Goal: Information Seeking & Learning: Find specific fact

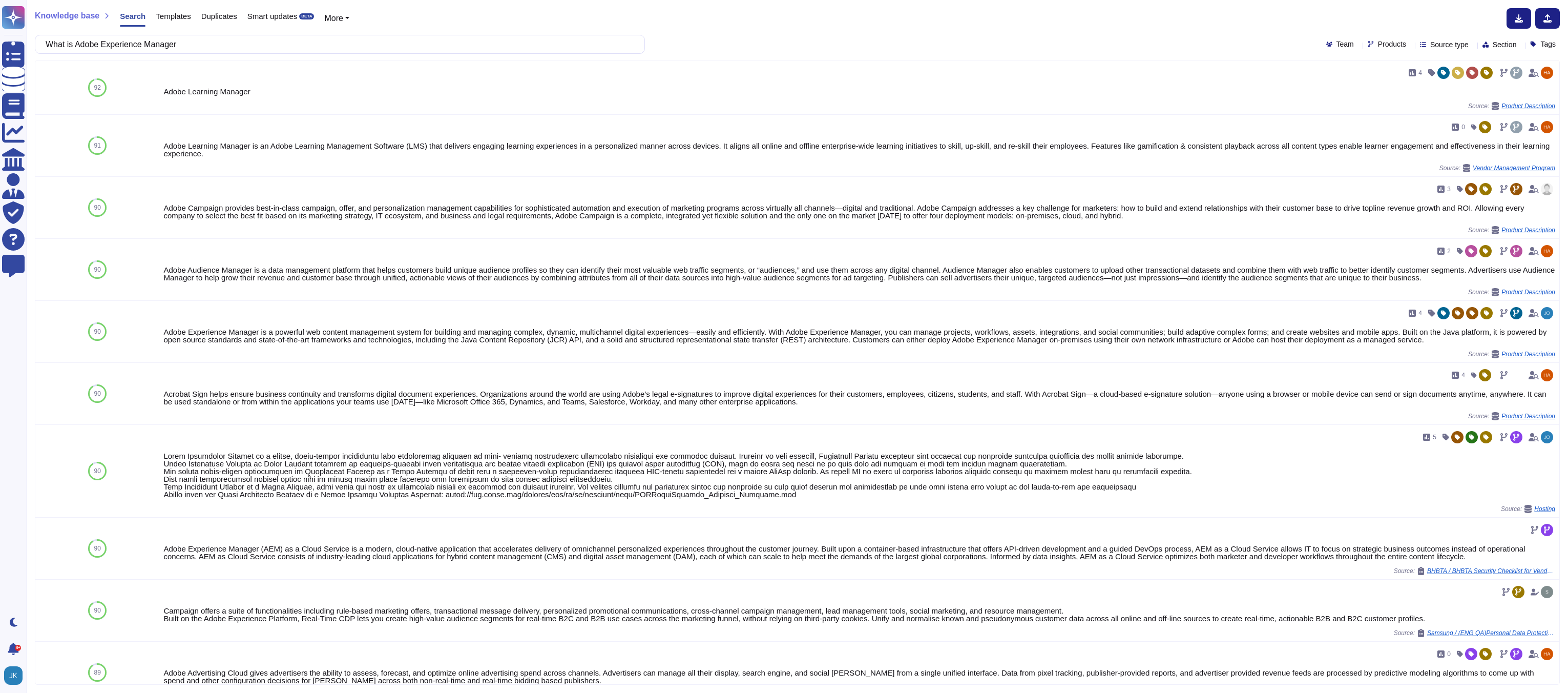
click at [209, 43] on input "What is Adobe Experience Manager" at bounding box center [337, 44] width 594 height 18
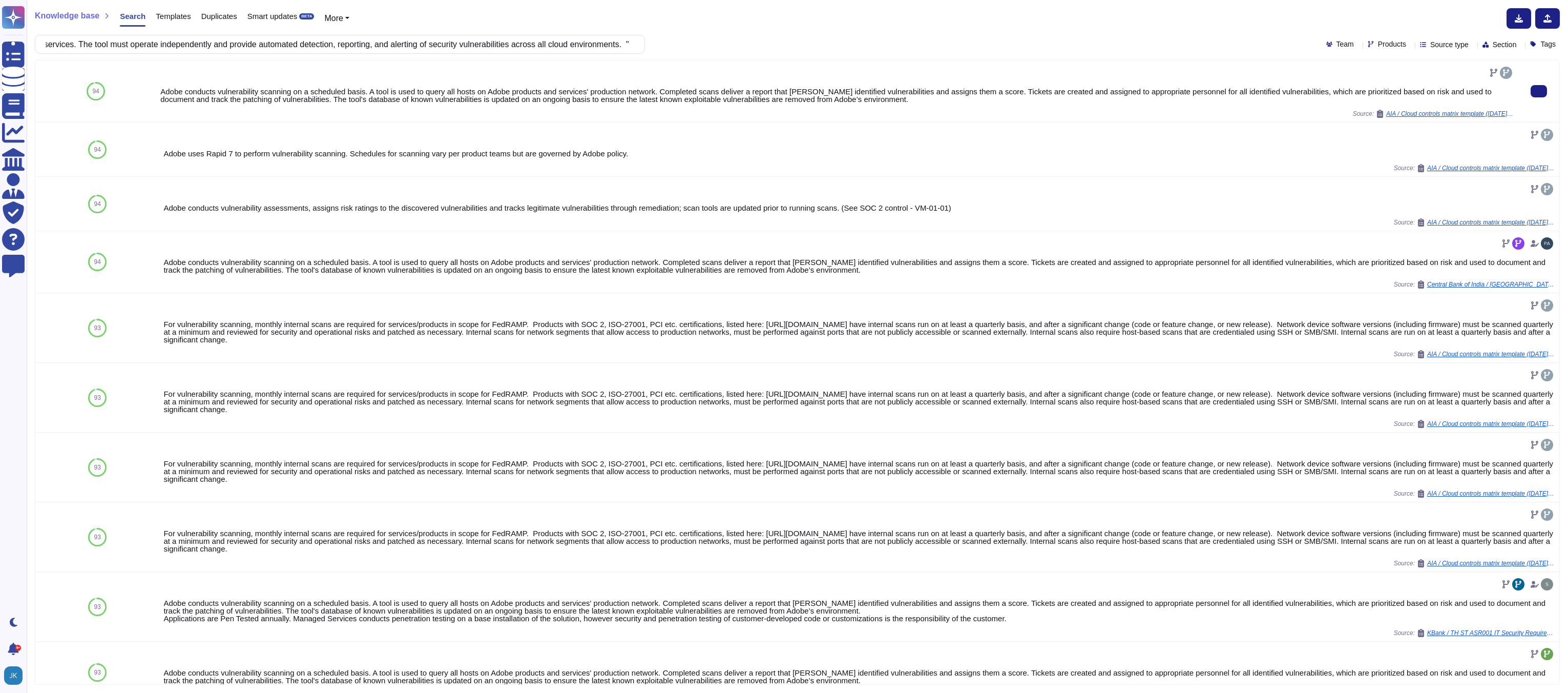
click at [338, 104] on div "Adobe conducts vulnerability scanning on a scheduled basis. A tool is used to q…" at bounding box center [837, 91] width 1354 height 53
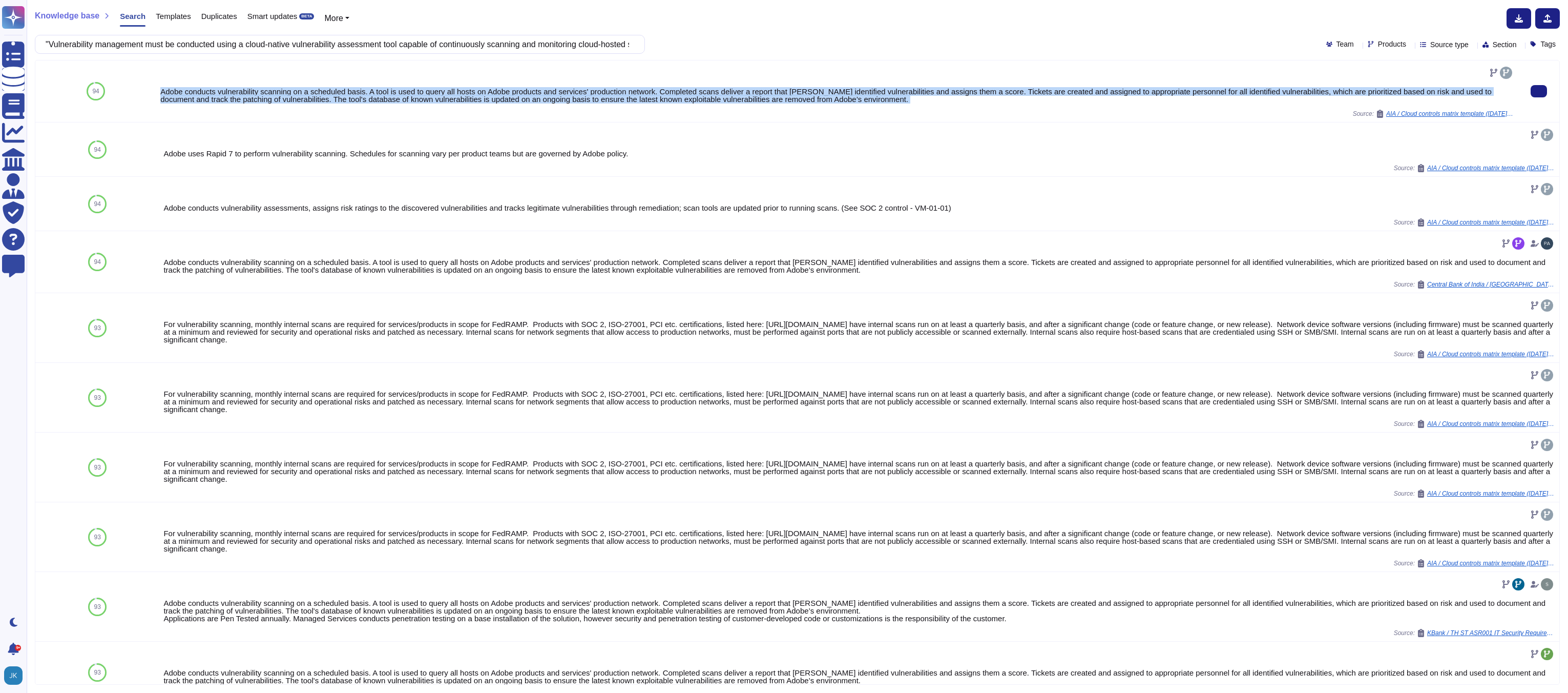
click at [338, 104] on div "Adobe conducts vulnerability scanning on a scheduled basis. A tool is used to q…" at bounding box center [837, 91] width 1354 height 53
copy div "Adobe conducts vulnerability scanning on a scheduled basis. A tool is used to q…"
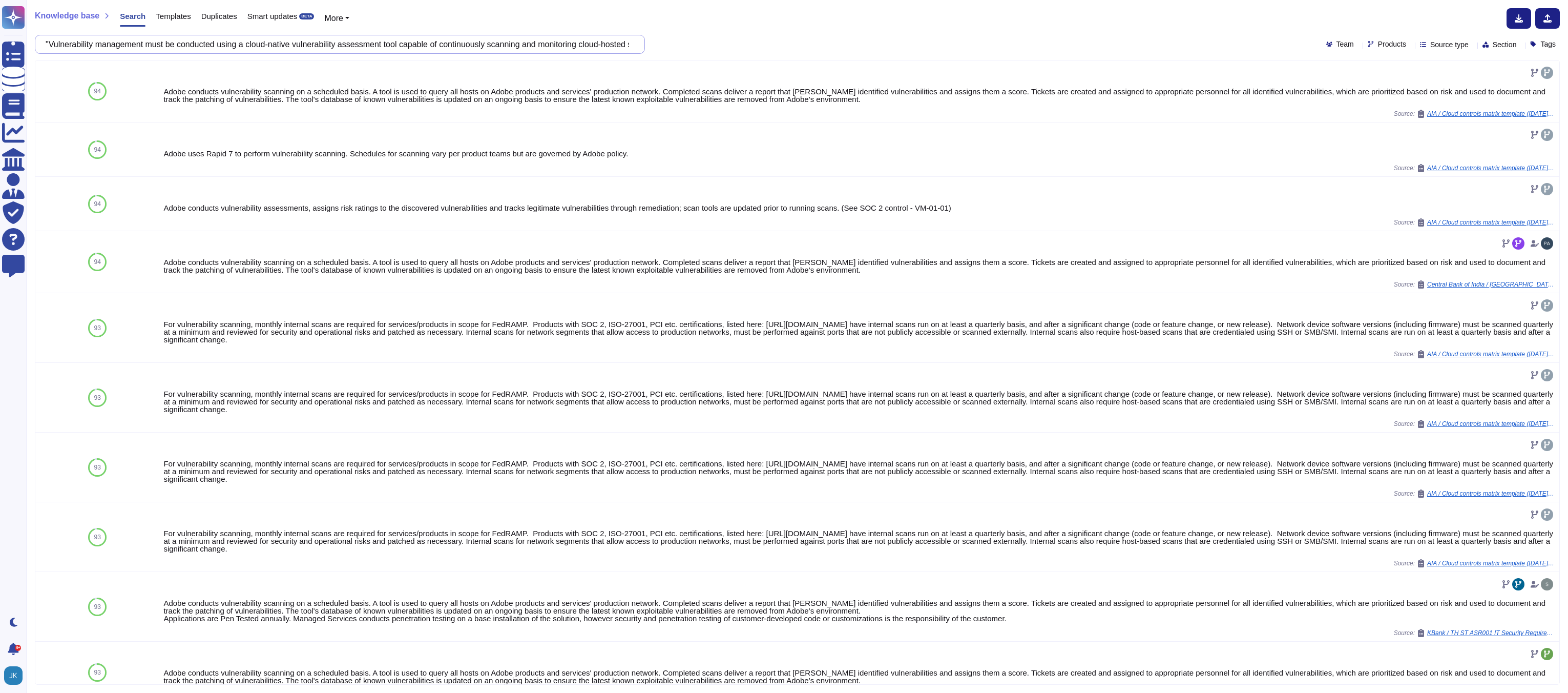
click at [179, 46] on input ""Vulnerability management must be conducted using a cloud-native vulnerability …" at bounding box center [337, 44] width 594 height 18
paste input "Vendor must provide current security controls or programs that will mitigate th…"
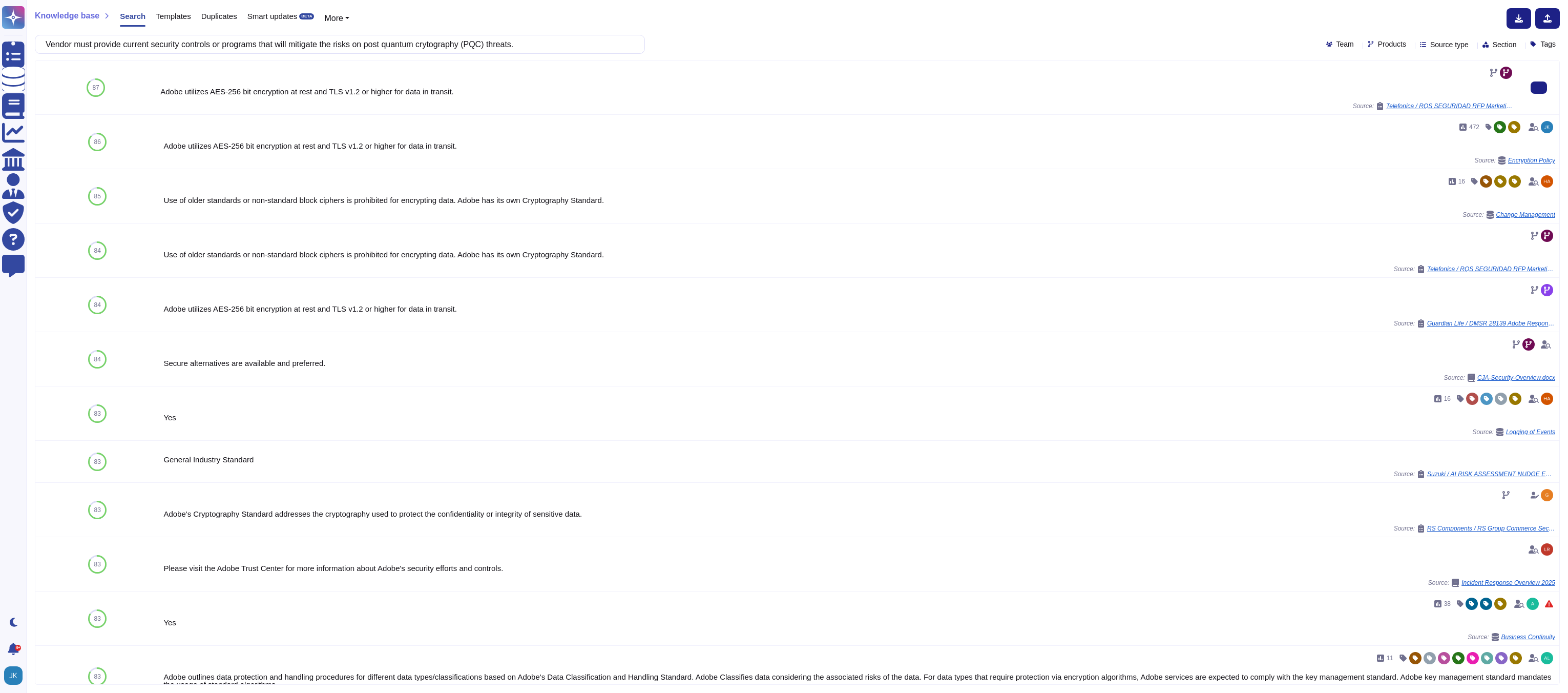
click at [331, 93] on div "Adobe utilizes AES-256 bit encryption at rest and TLS v1.2 or higher for data i…" at bounding box center [837, 91] width 1354 height 8
copy div "Adobe utilizes AES-256 bit encryption at rest and TLS v1.2 or higher for data i…"
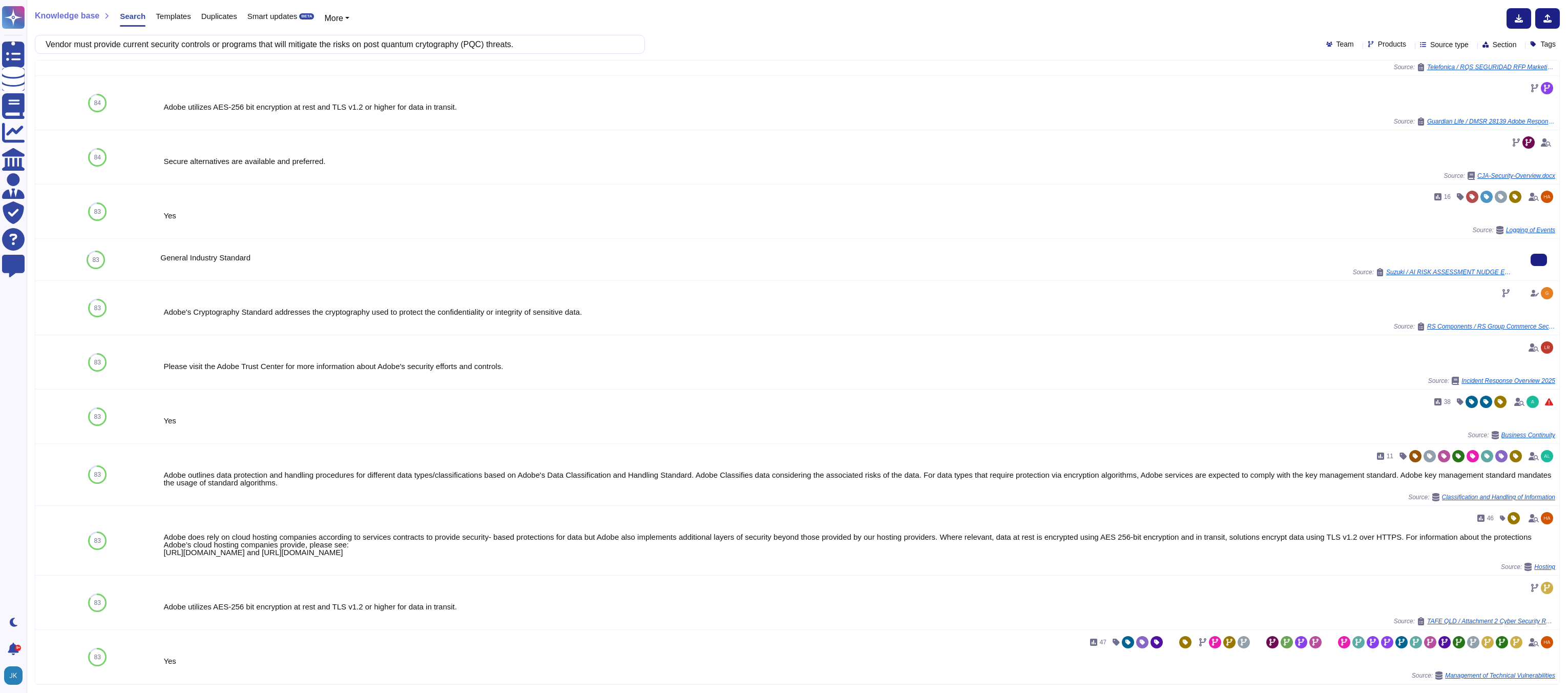
scroll to position [206, 0]
click at [303, 48] on input "Vendor must provide current security controls or programs that will mitigate th…" at bounding box center [337, 44] width 594 height 18
paste input "should declare and provide the complete list of encryption algorithms and their…"
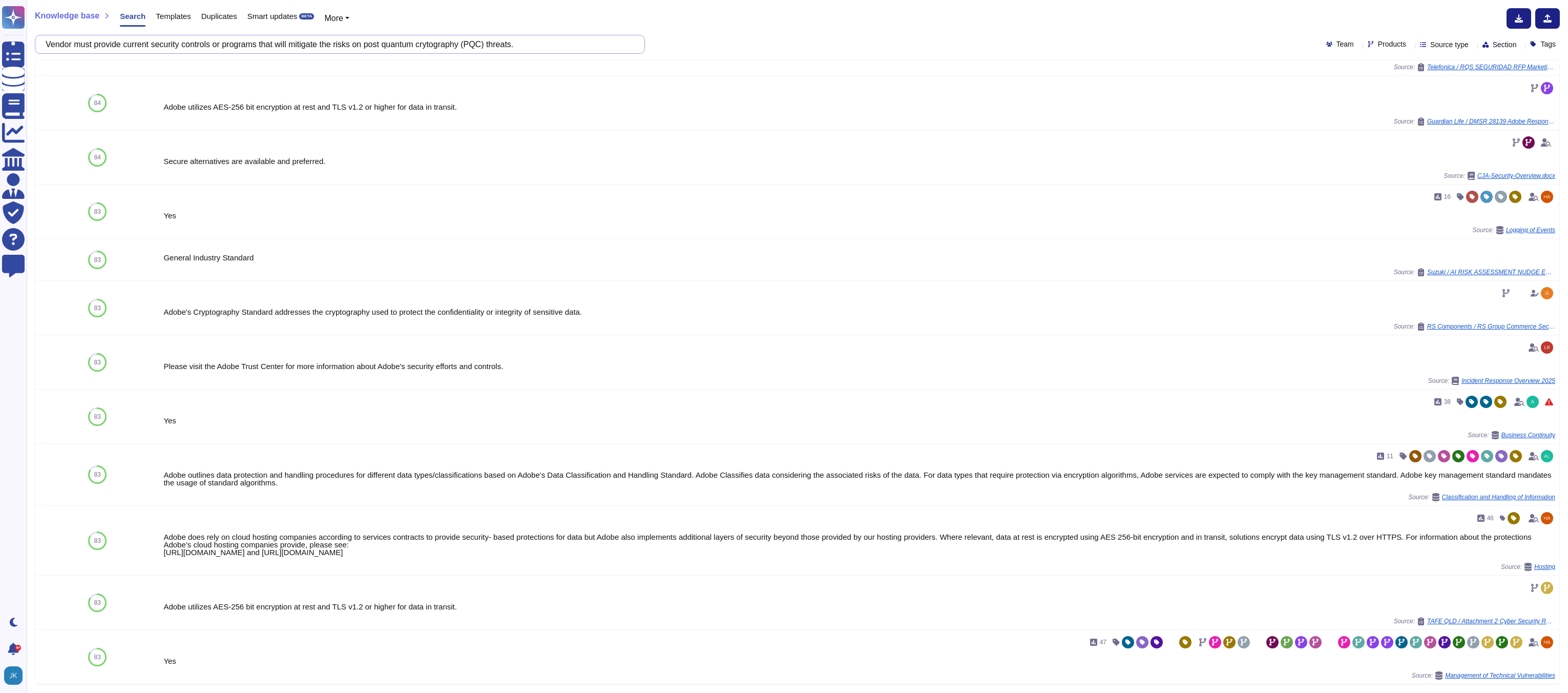
scroll to position [0, 518]
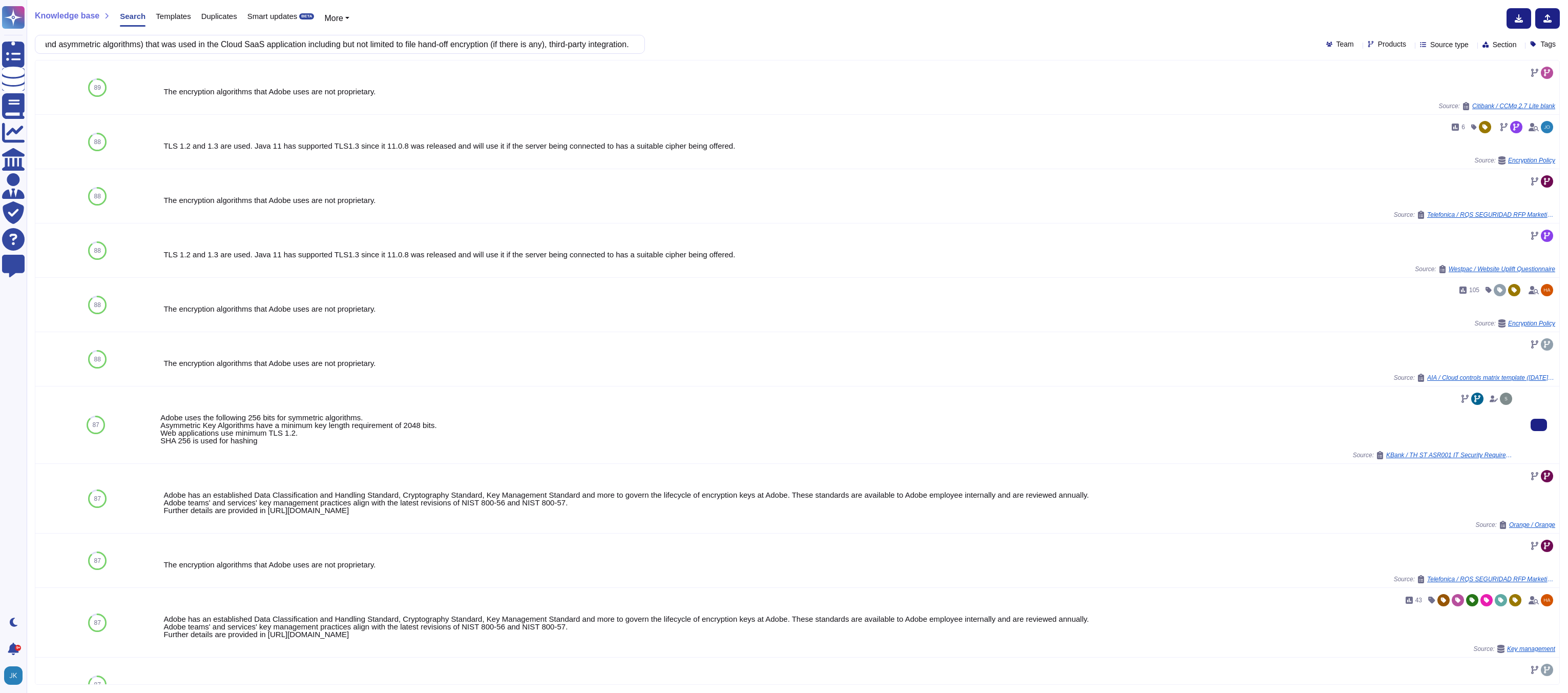
click at [239, 426] on div "Adobe uses the following 256 bits for symmetric algorithms. Asymmetric Key Algo…" at bounding box center [837, 429] width 1354 height 31
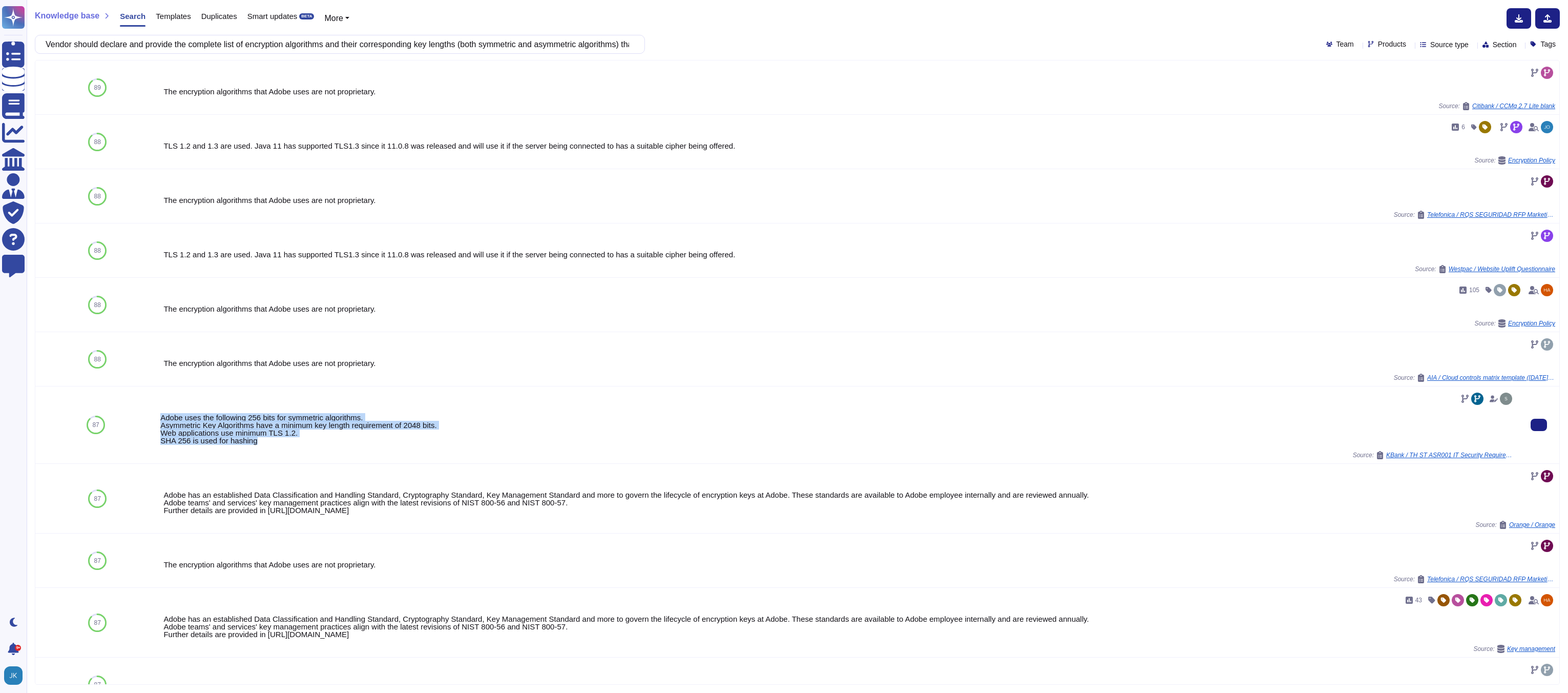
drag, startPoint x: 161, startPoint y: 416, endPoint x: 269, endPoint y: 444, distance: 111.6
click at [269, 444] on div "Adobe uses the following 256 bits for symmetric algorithms. Asymmetric Key Algo…" at bounding box center [837, 429] width 1354 height 31
copy div "Adobe uses the following 256 bits for symmetric algorithms. Asymmetric Key Algo…"
click at [486, 47] on input "Vendor should declare and provide the complete list of encryption algorithms an…" at bounding box center [337, 44] width 594 height 18
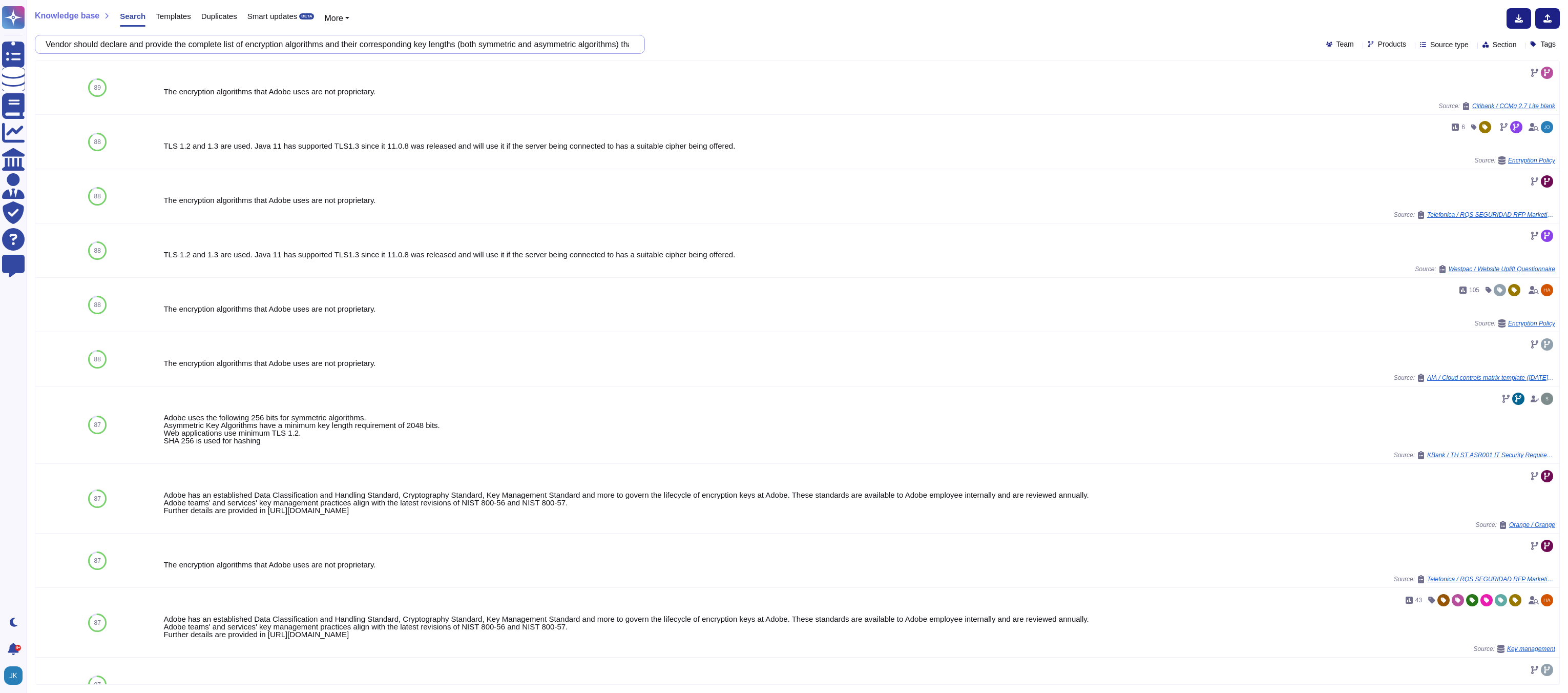
click at [486, 47] on input "Vendor should declare and provide the complete list of encryption algorithms an…" at bounding box center [337, 44] width 594 height 18
paste input ""Provide high level documented technical procedures for Disaster Recovery Strat…"
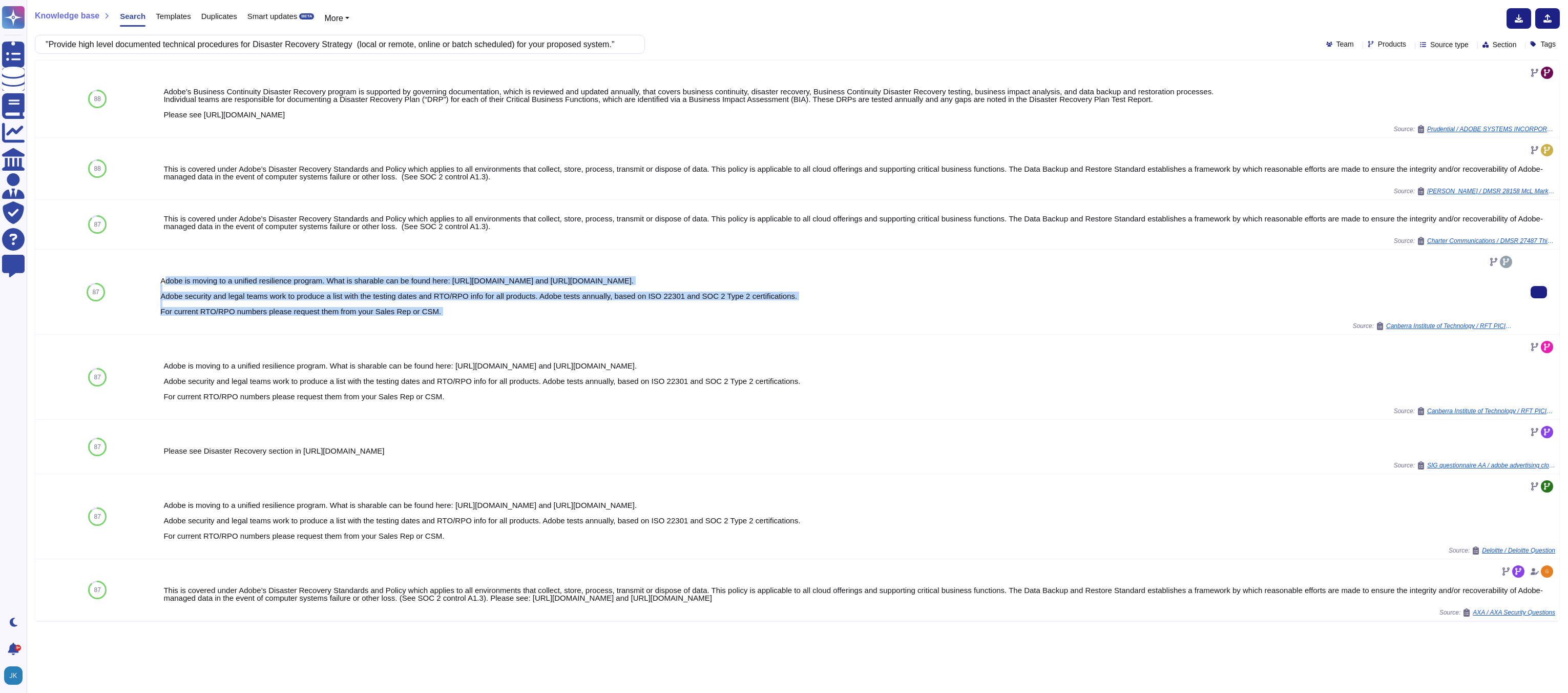
drag, startPoint x: 164, startPoint y: 278, endPoint x: 436, endPoint y: 323, distance: 275.7
click at [436, 323] on div "Adobe is moving to a unified resilience program. What is sharable can be found …" at bounding box center [837, 291] width 1354 height 76
click at [436, 323] on div "Source: Canberra Institute of Technology / RFT PICI0008264 Appendix 1 to Attach…" at bounding box center [837, 325] width 1354 height 8
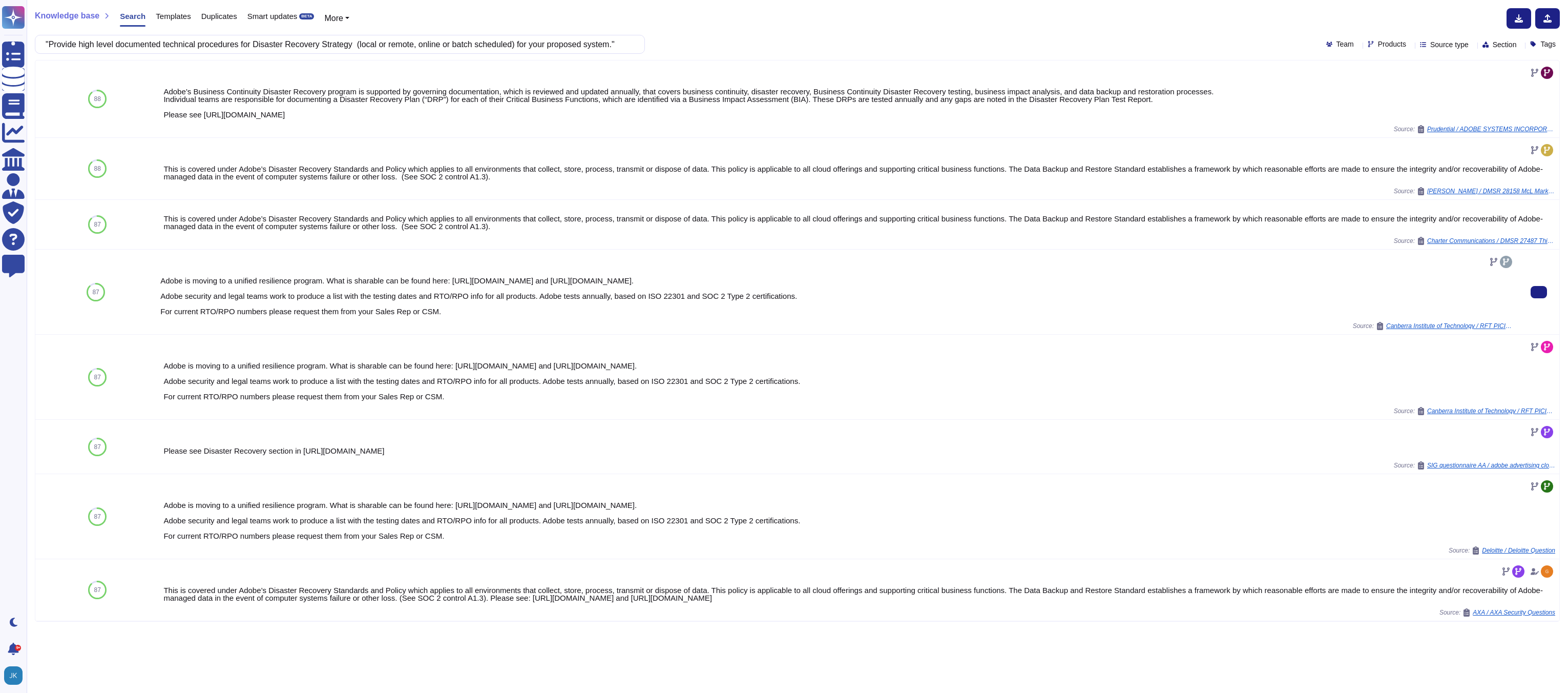
drag, startPoint x: 161, startPoint y: 281, endPoint x: 449, endPoint y: 311, distance: 289.6
click at [449, 311] on div "Adobe is moving to a unified resilience program. What is sharable can be found …" at bounding box center [837, 296] width 1354 height 38
copy div "Adobe is moving to a unified resilience program. What is sharable can be found …"
click at [437, 46] on input ""Provide high level documented technical procedures for Disaster Recovery Strat…" at bounding box center [337, 44] width 594 height 18
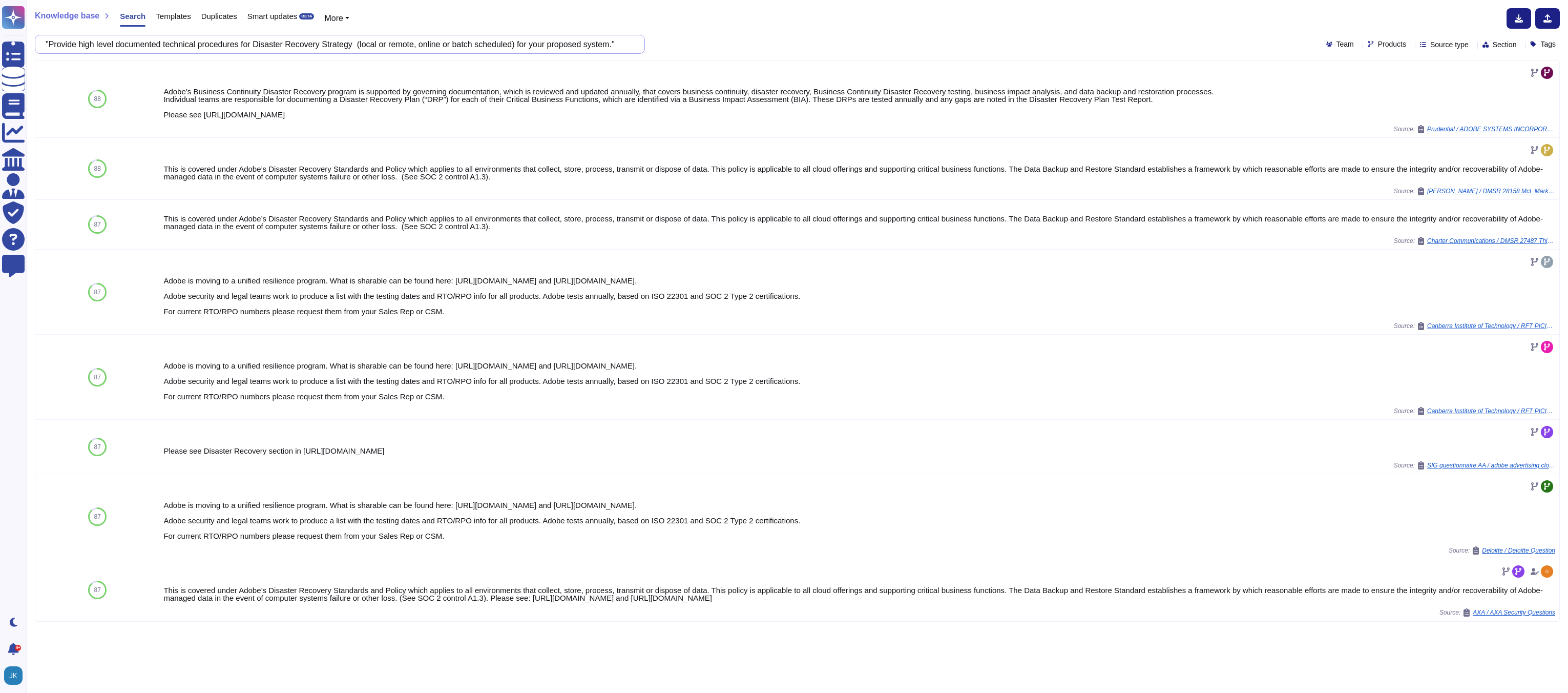
click at [437, 46] on input ""Provide high level documented technical procedures for Disaster Recovery Strat…" at bounding box center [337, 44] width 594 height 18
paste input "Provide documented plan/strategy for infrastructure redundancy (e.g. high avail…"
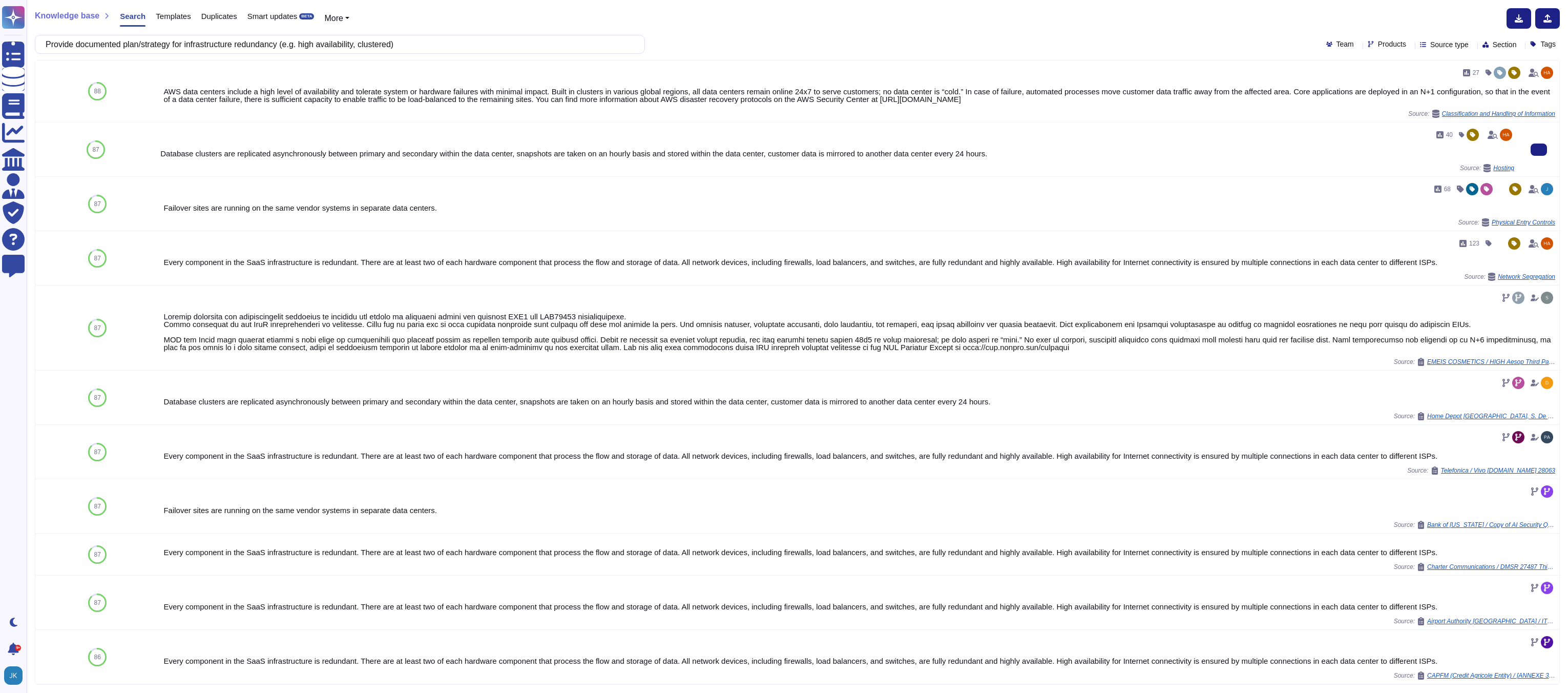
type input "Provide documented plan/strategy for infrastructure redundancy (e.g. high avail…"
click at [472, 157] on div "Database clusters are replicated asynchronously between primary and secondary w…" at bounding box center [837, 153] width 1354 height 8
copy div "Database clusters are replicated asynchronously between primary and secondary w…"
